Goal: Task Accomplishment & Management: Complete application form

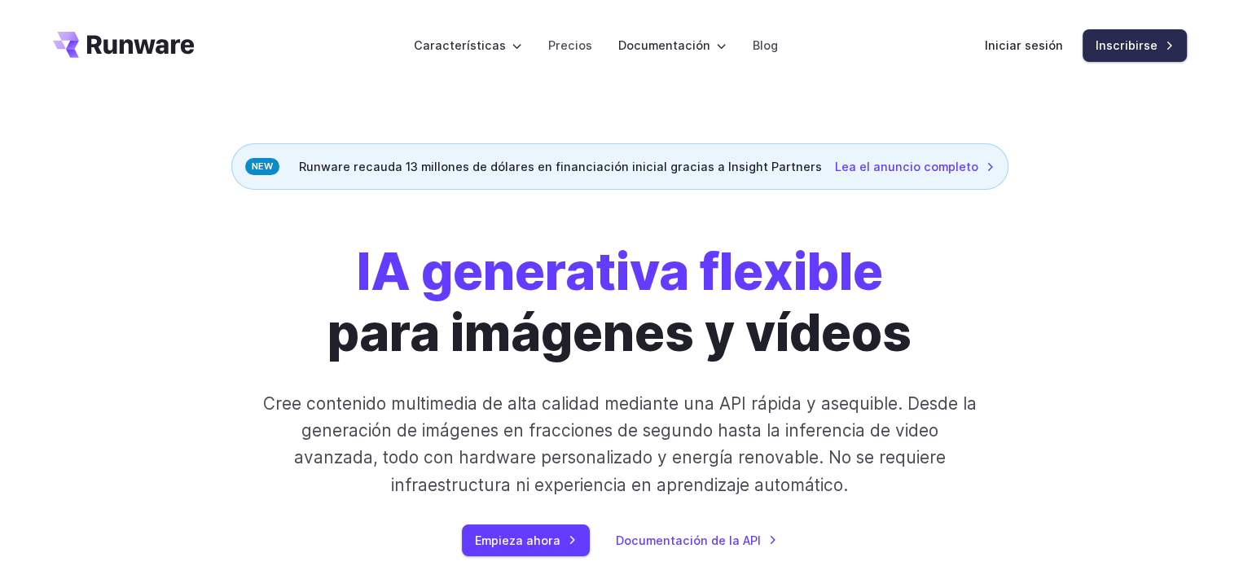
click at [1098, 48] on font "Inscribirse" at bounding box center [1127, 45] width 62 height 14
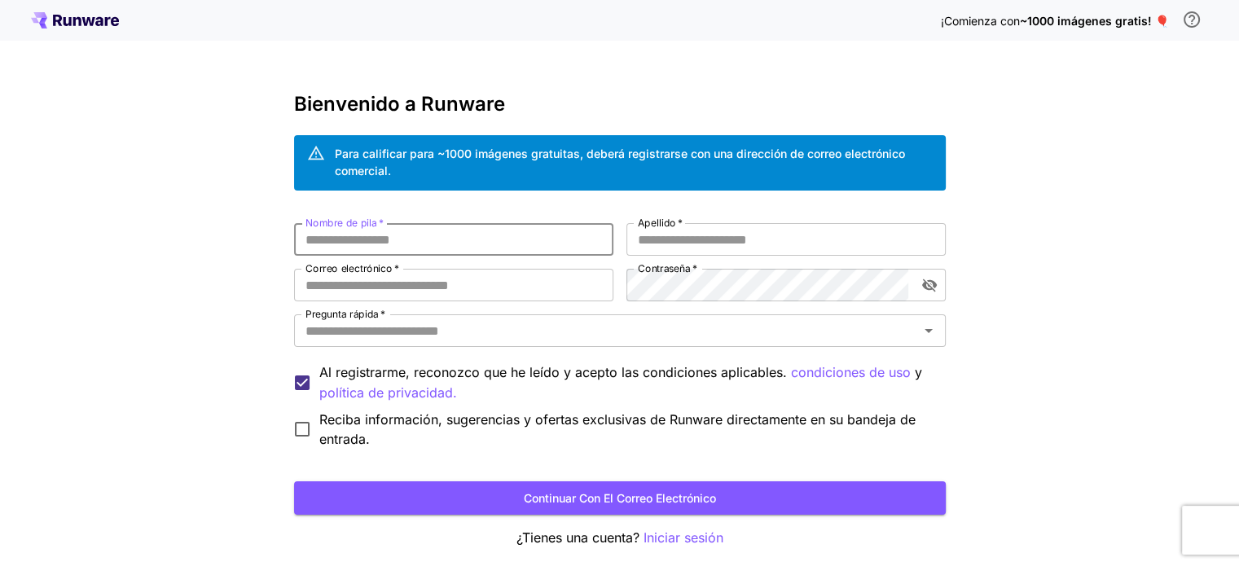
click at [496, 249] on input "Nombre de pila   *" at bounding box center [453, 239] width 319 height 33
click at [495, 248] on input "Nombre de pila   *" at bounding box center [453, 239] width 319 height 33
type input "*****"
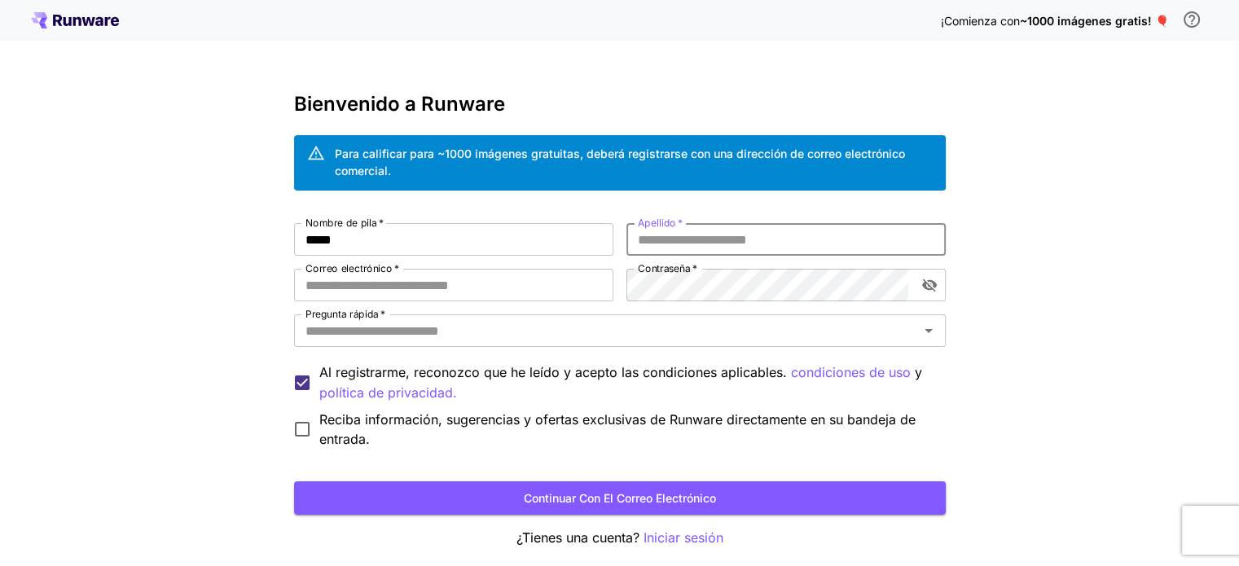
click at [714, 236] on input "Apellido   *" at bounding box center [785, 239] width 319 height 33
type input "********"
click at [564, 277] on input "Correo electrónico   *" at bounding box center [453, 285] width 319 height 33
type input "**********"
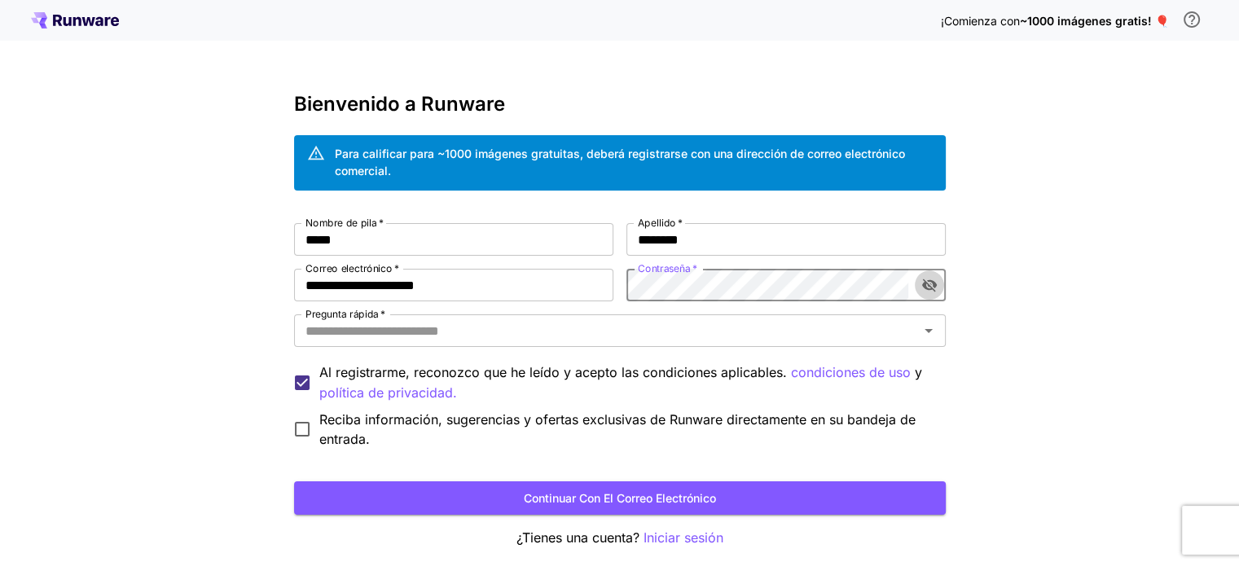
click at [922, 284] on icon "alternar visibilidad de contraseña" at bounding box center [928, 285] width 15 height 13
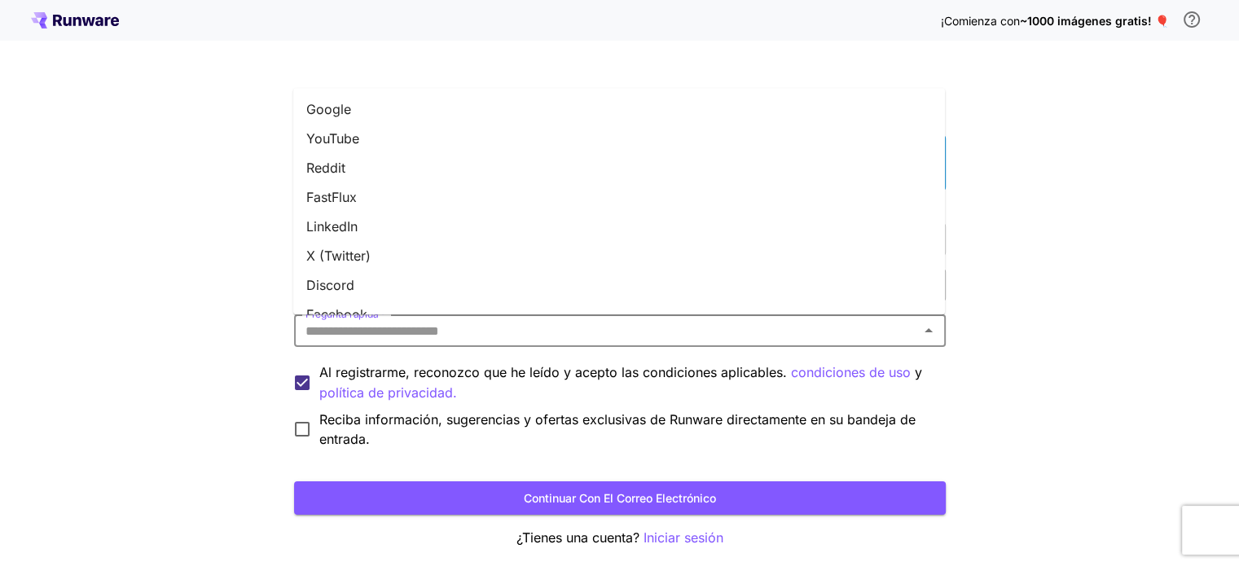
click at [659, 332] on input "Pregunta rápida   *" at bounding box center [606, 330] width 615 height 23
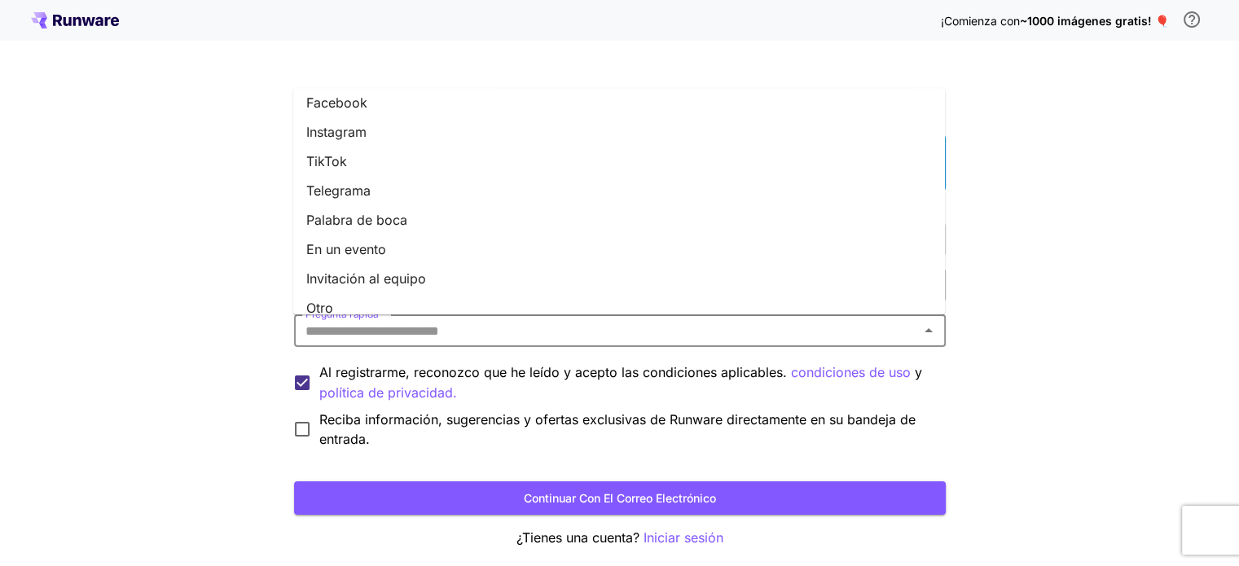
scroll to position [226, 0]
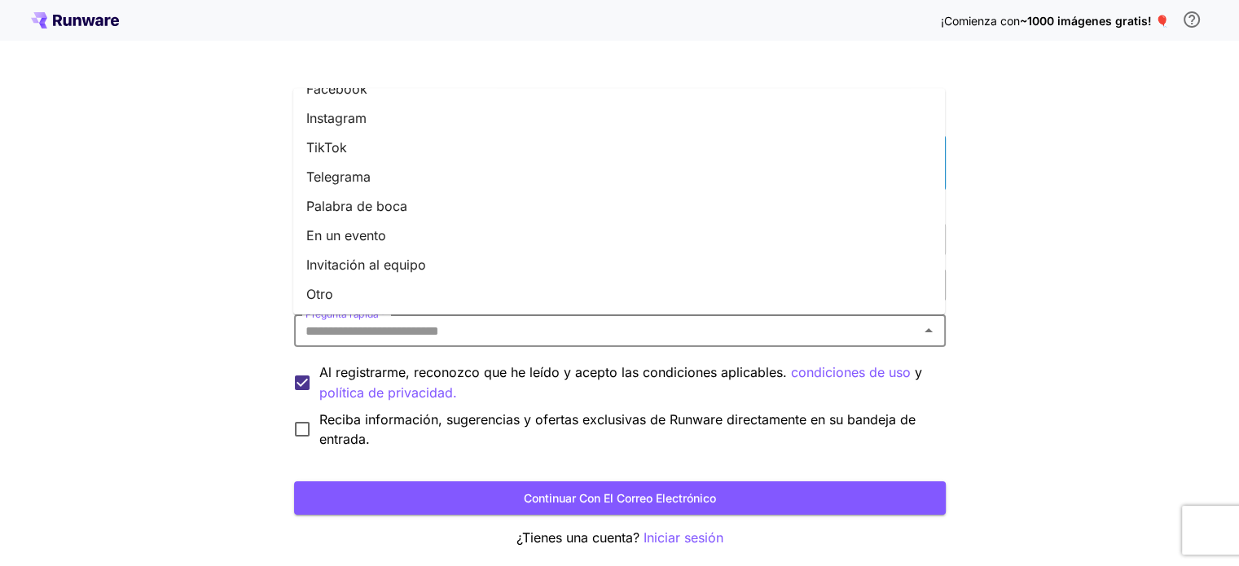
click at [416, 231] on li "En un evento" at bounding box center [619, 235] width 652 height 29
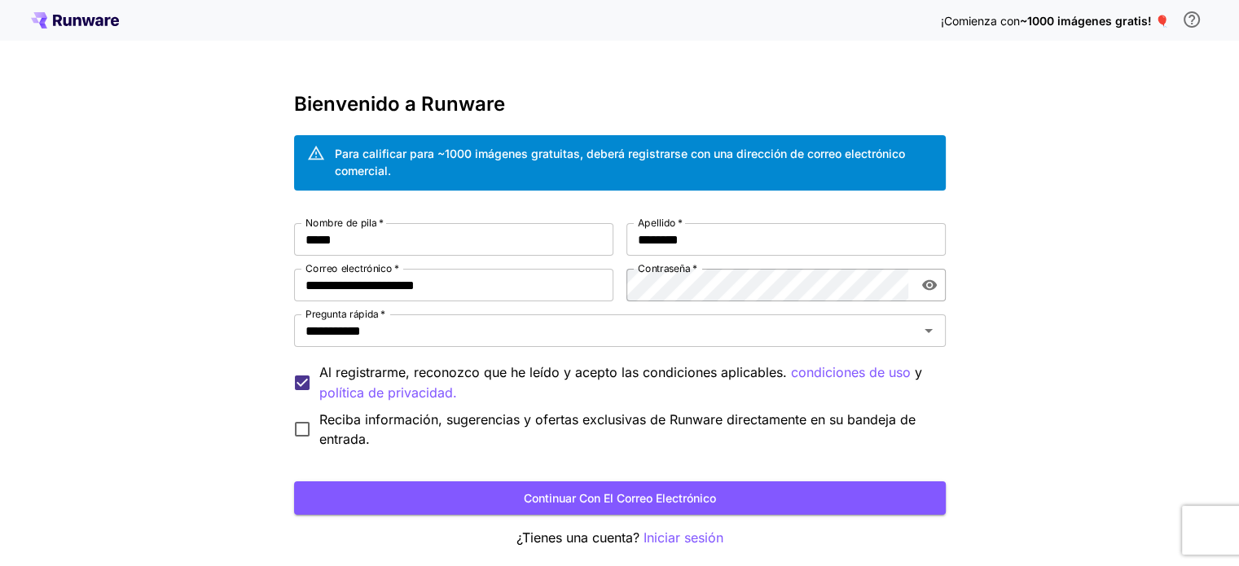
click at [393, 424] on font "Reciba información, sugerencias y ofertas exclusivas de Runware directamente en…" at bounding box center [617, 429] width 596 height 36
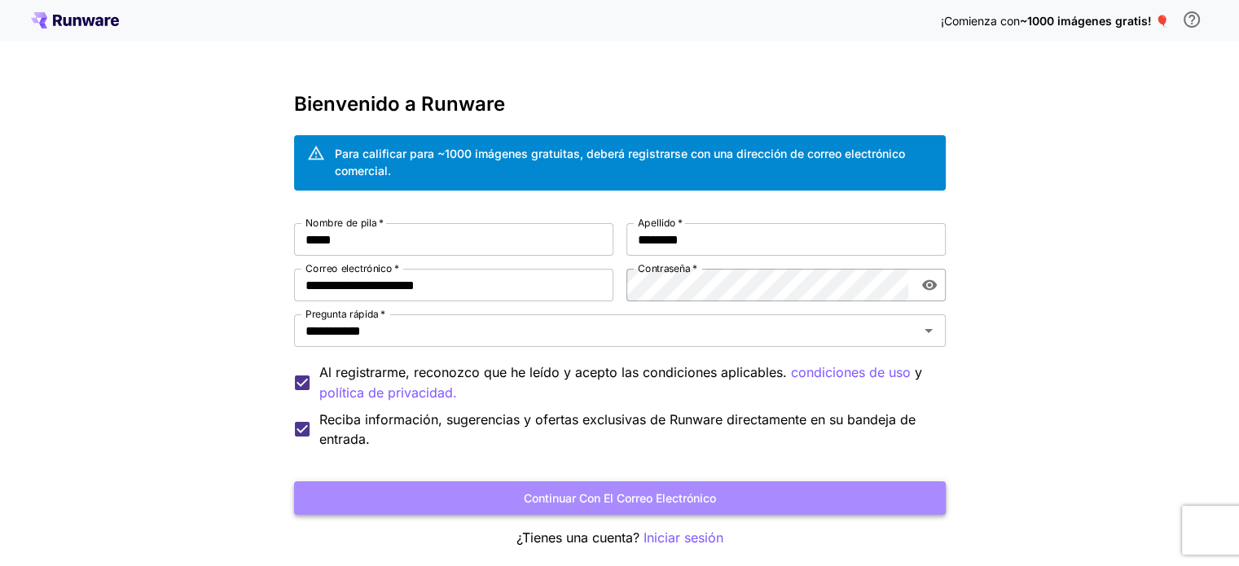
click at [555, 499] on font "Continuar con el correo electrónico" at bounding box center [620, 498] width 192 height 14
click at [652, 501] on font "Continuar con el correo electrónico" at bounding box center [620, 498] width 192 height 14
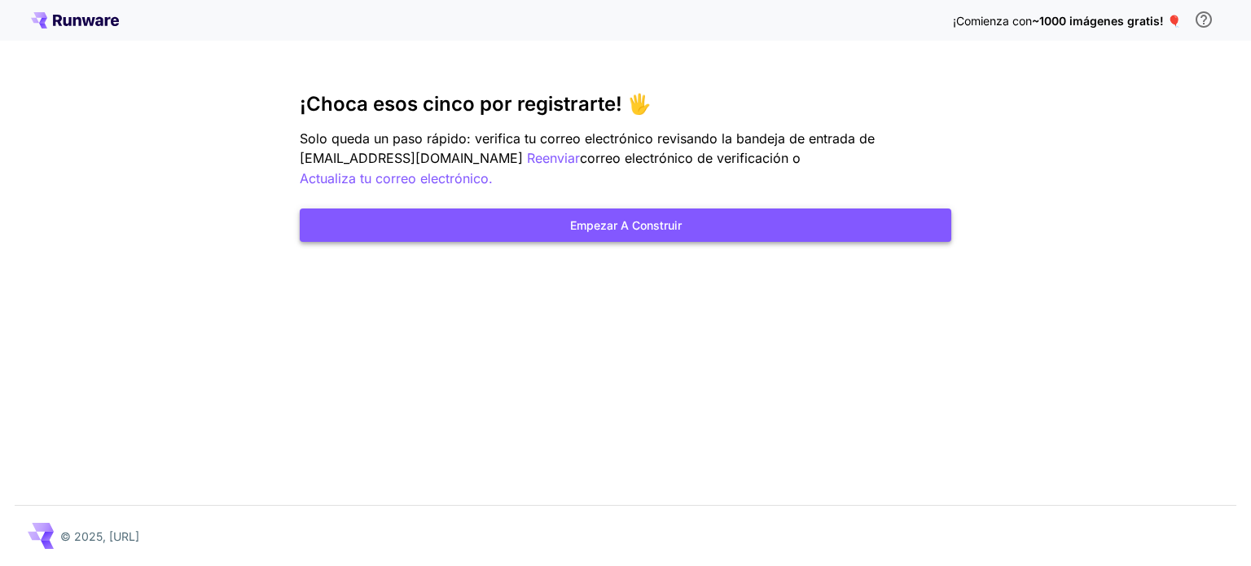
click at [703, 209] on button "Empezar a construir" at bounding box center [626, 225] width 652 height 33
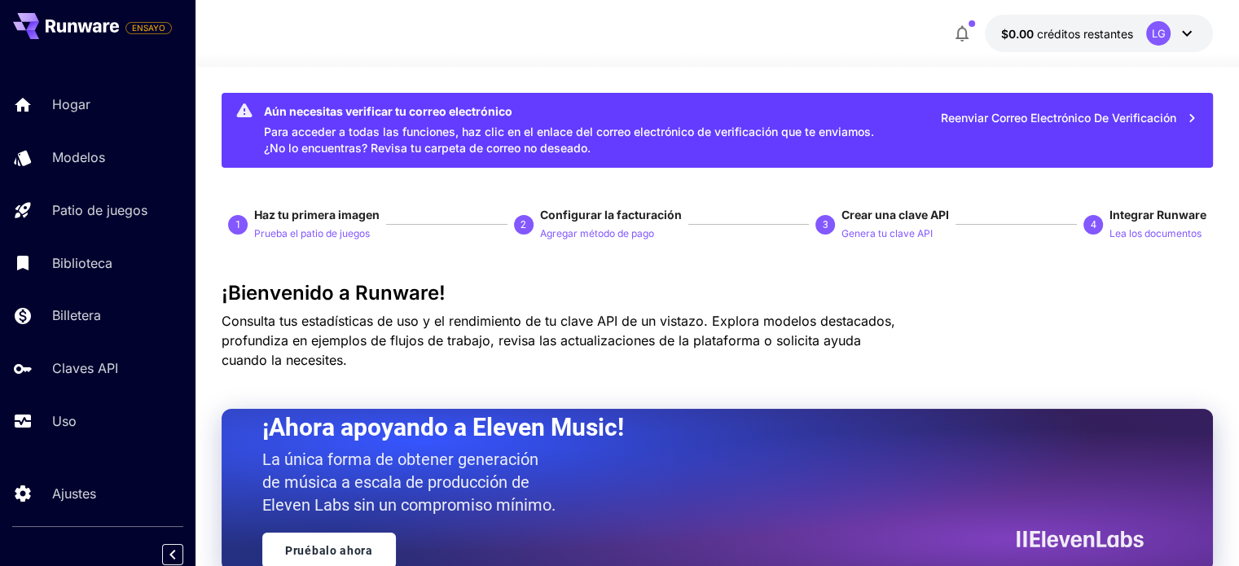
scroll to position [13, 0]
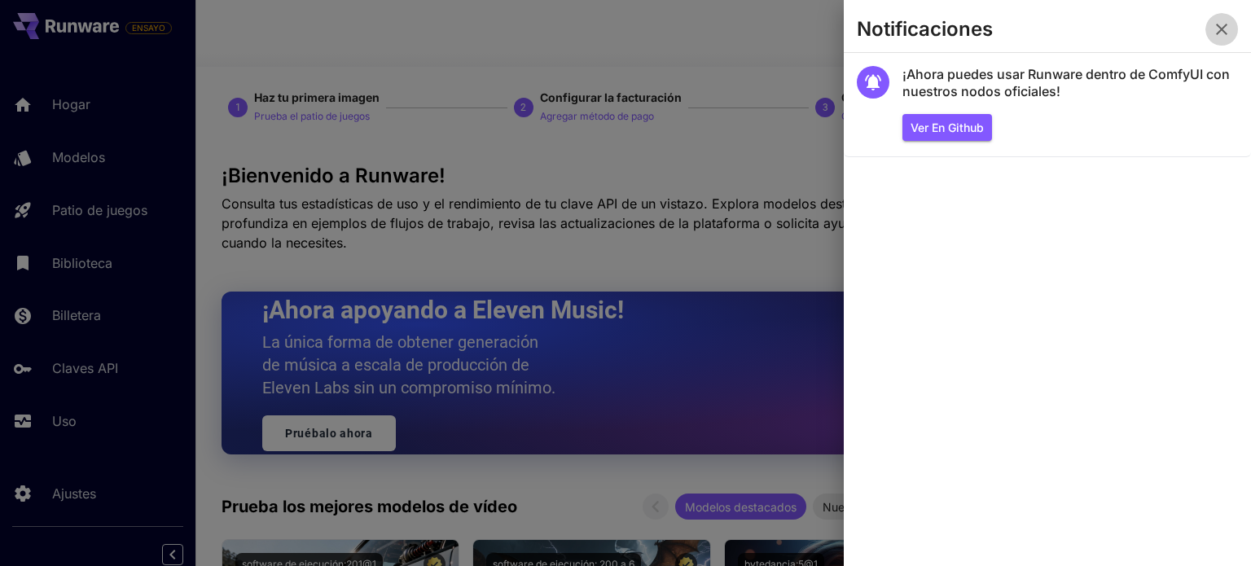
click at [1221, 36] on icon "button" at bounding box center [1222, 30] width 20 height 20
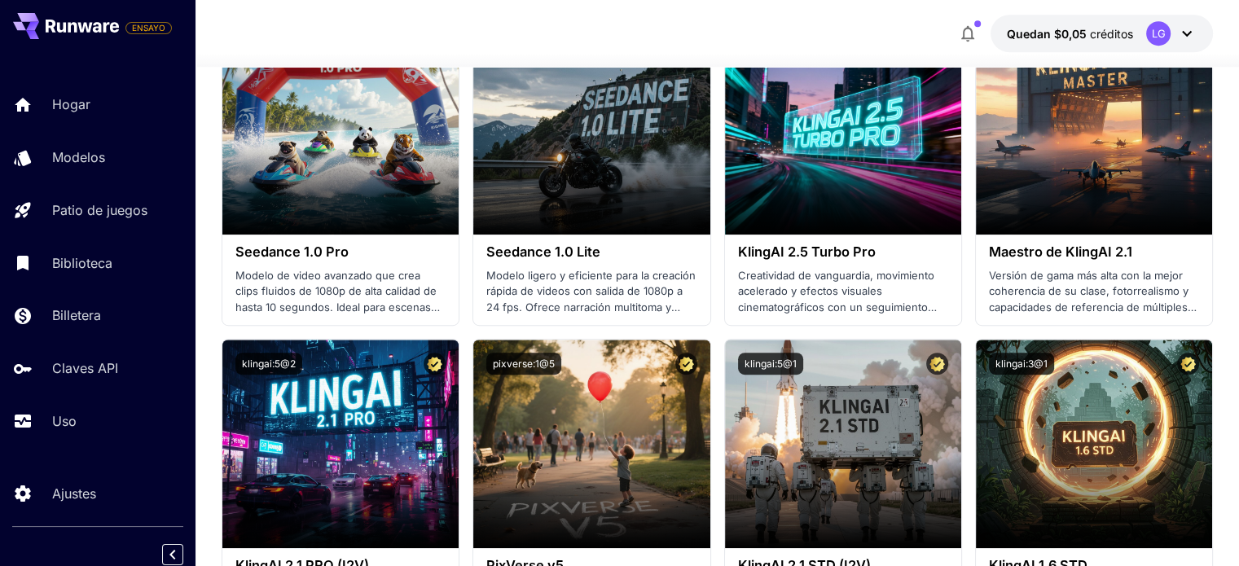
scroll to position [842, 0]
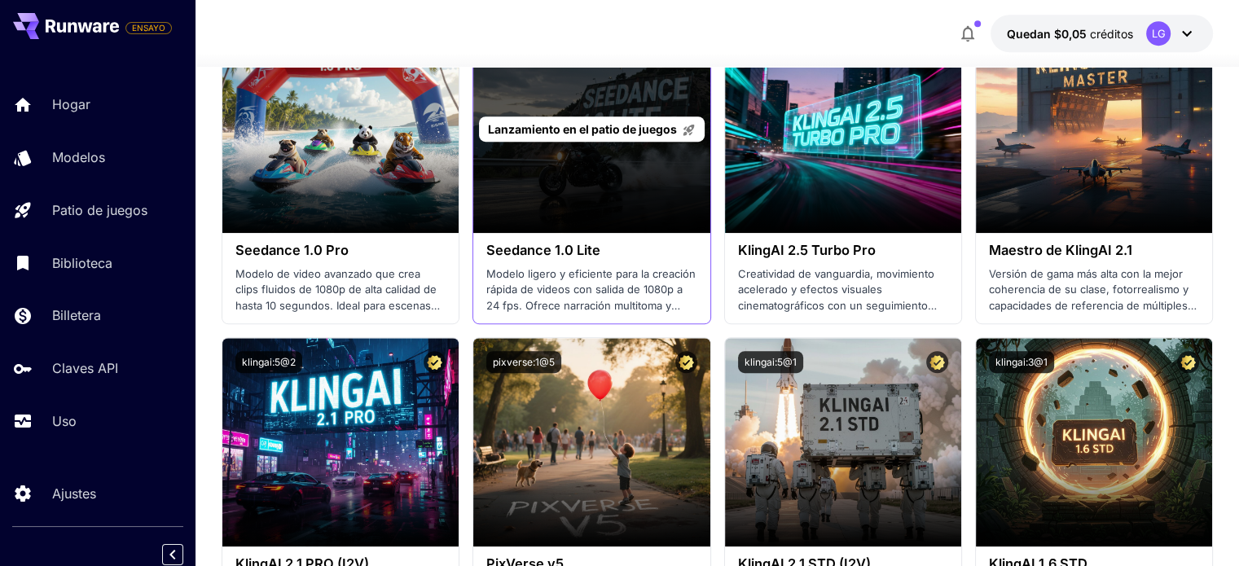
click at [630, 199] on div "Lanzamiento en el patio de juegos" at bounding box center [591, 128] width 236 height 209
click at [626, 169] on div "Lanzamiento en el patio de juegos" at bounding box center [591, 128] width 236 height 209
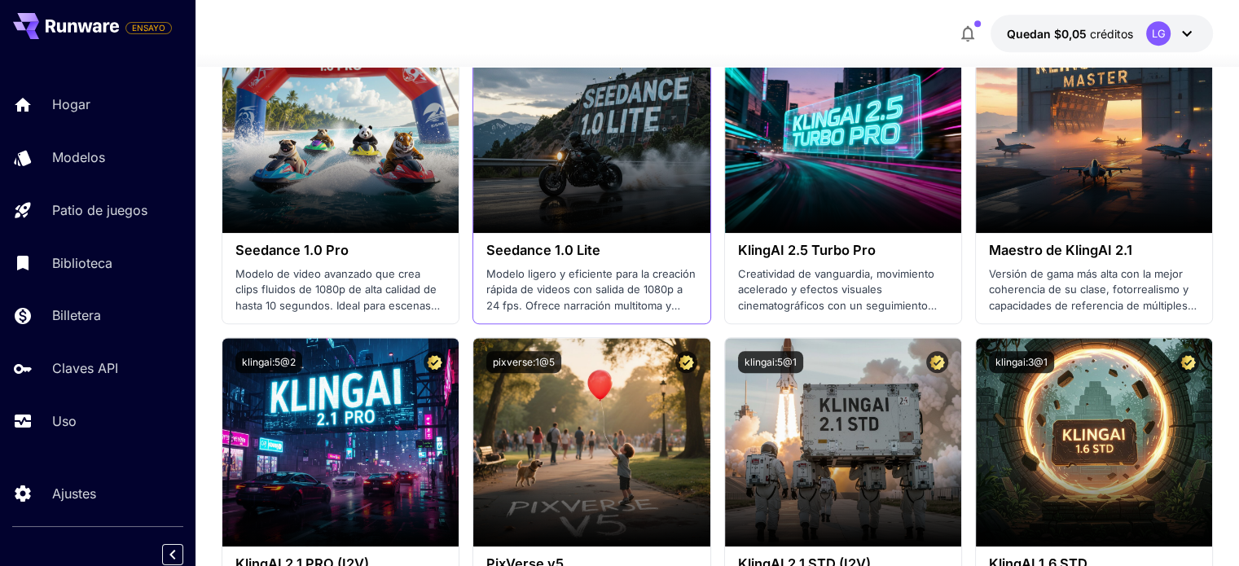
click at [612, 270] on font "Modelo ligero y eficiente para la creación rápida de videos con salida de 1080p…" at bounding box center [590, 297] width 209 height 61
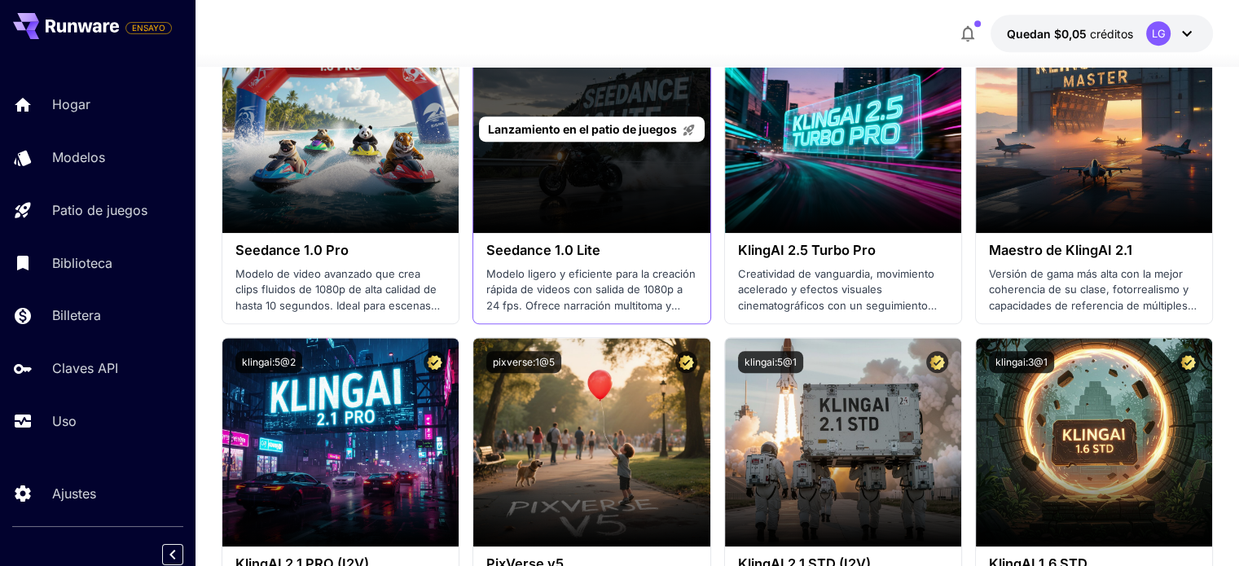
click at [600, 178] on div "Lanzamiento en el patio de juegos" at bounding box center [591, 128] width 236 height 209
click at [590, 125] on font "Lanzamiento en el patio de juegos" at bounding box center [582, 129] width 189 height 14
